Goal: Task Accomplishment & Management: Complete application form

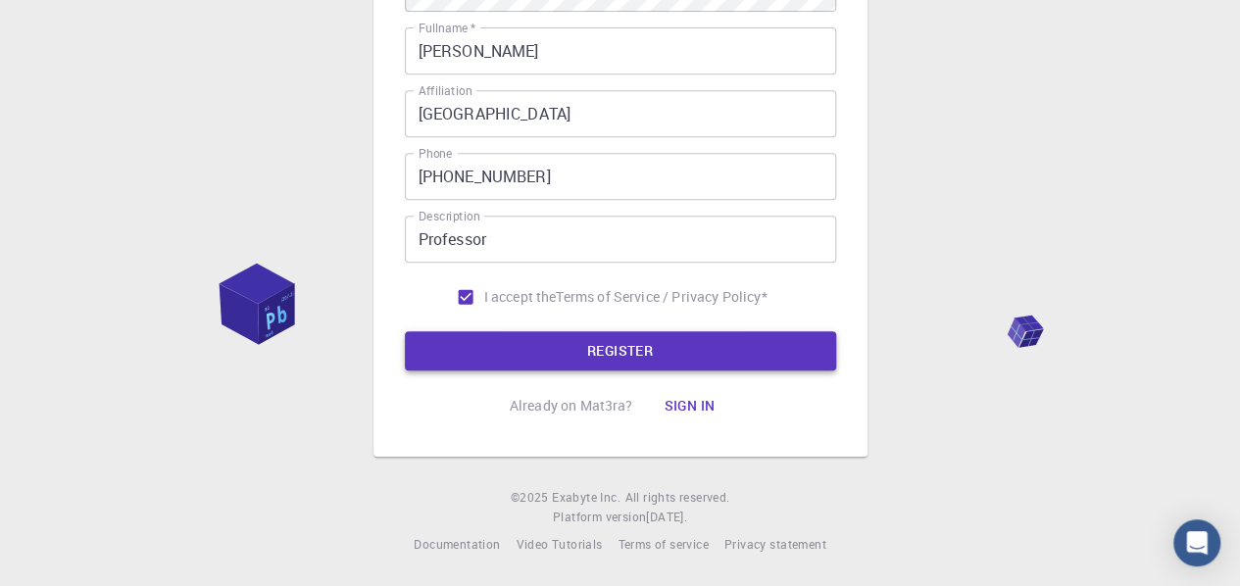
click at [707, 342] on button "REGISTER" at bounding box center [620, 350] width 431 height 39
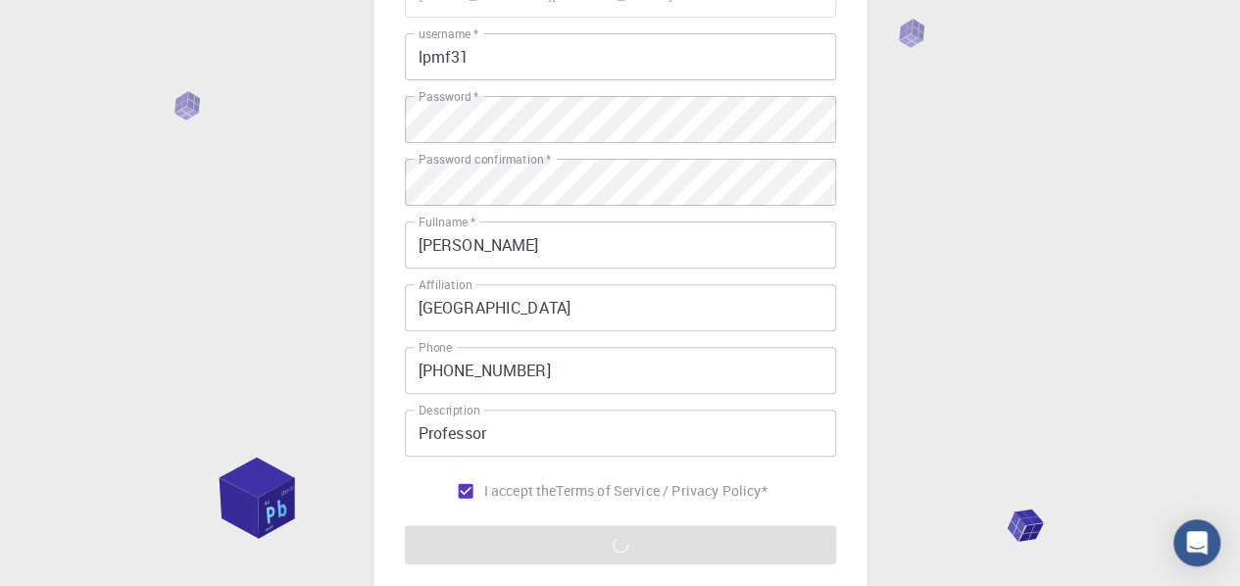
scroll to position [251, 0]
